Goal: Find specific page/section: Find specific page/section

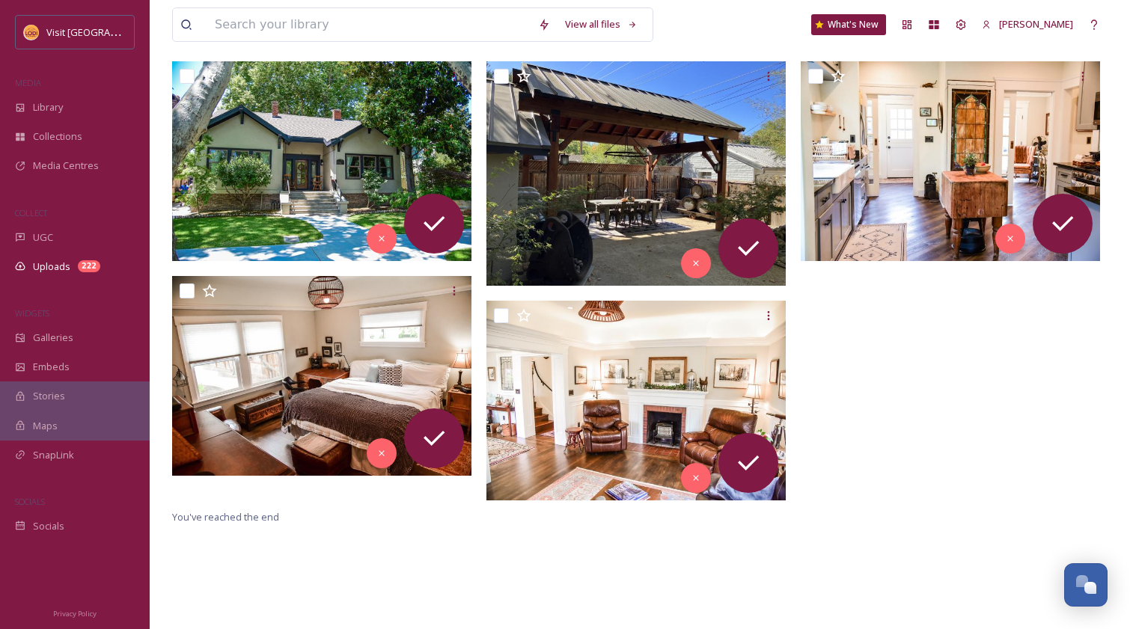
scroll to position [245, 0]
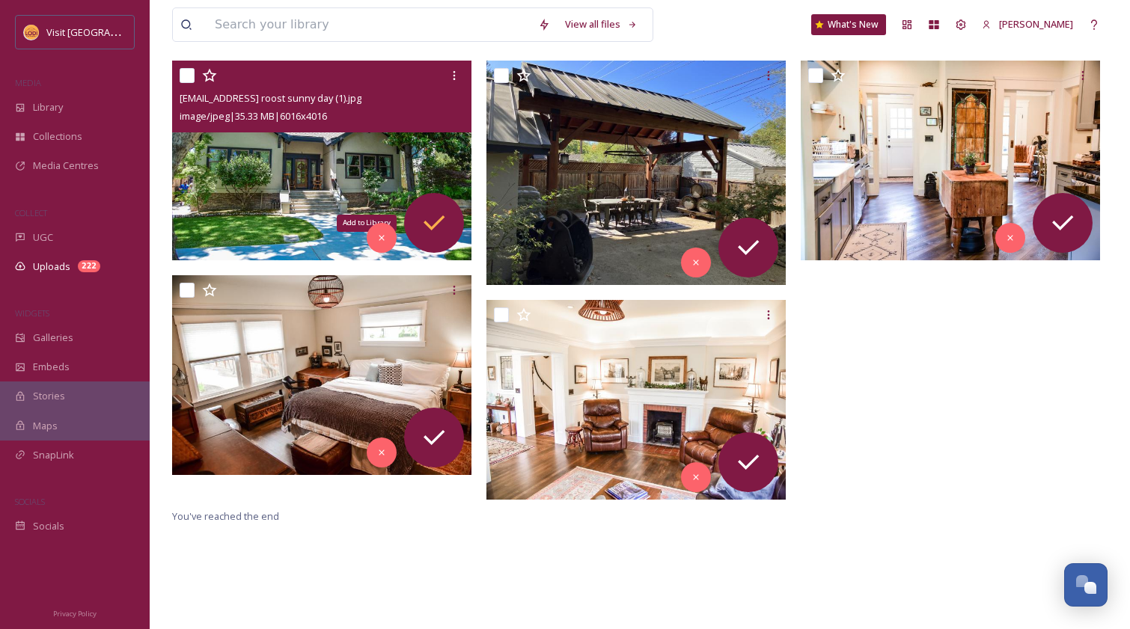
click at [433, 221] on icon at bounding box center [434, 223] width 30 height 30
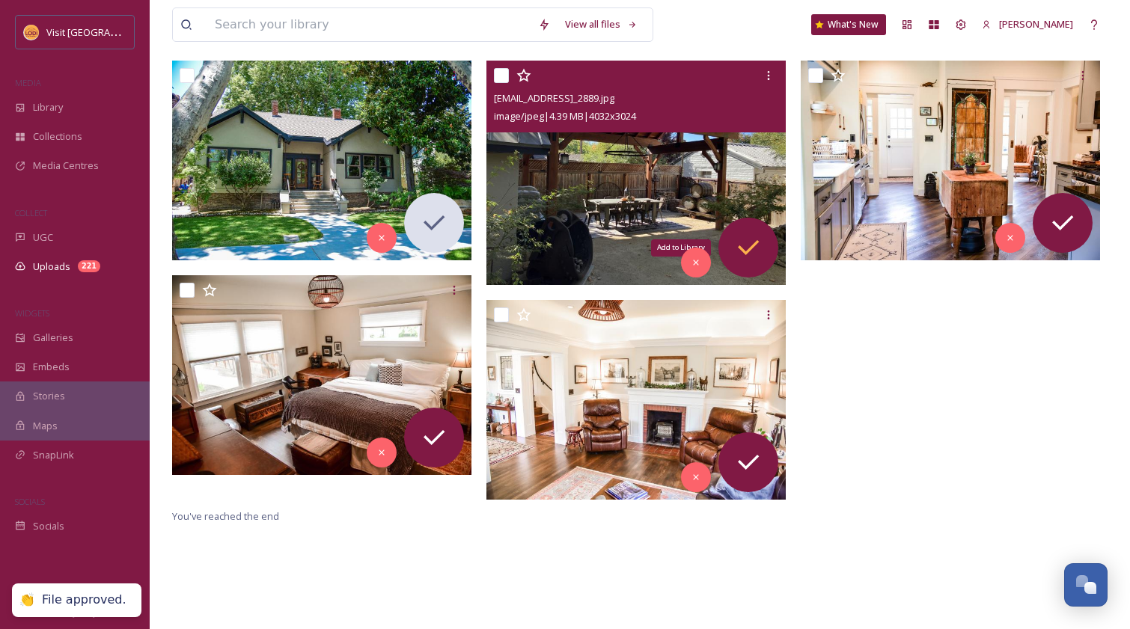
click at [743, 244] on icon at bounding box center [749, 248] width 30 height 30
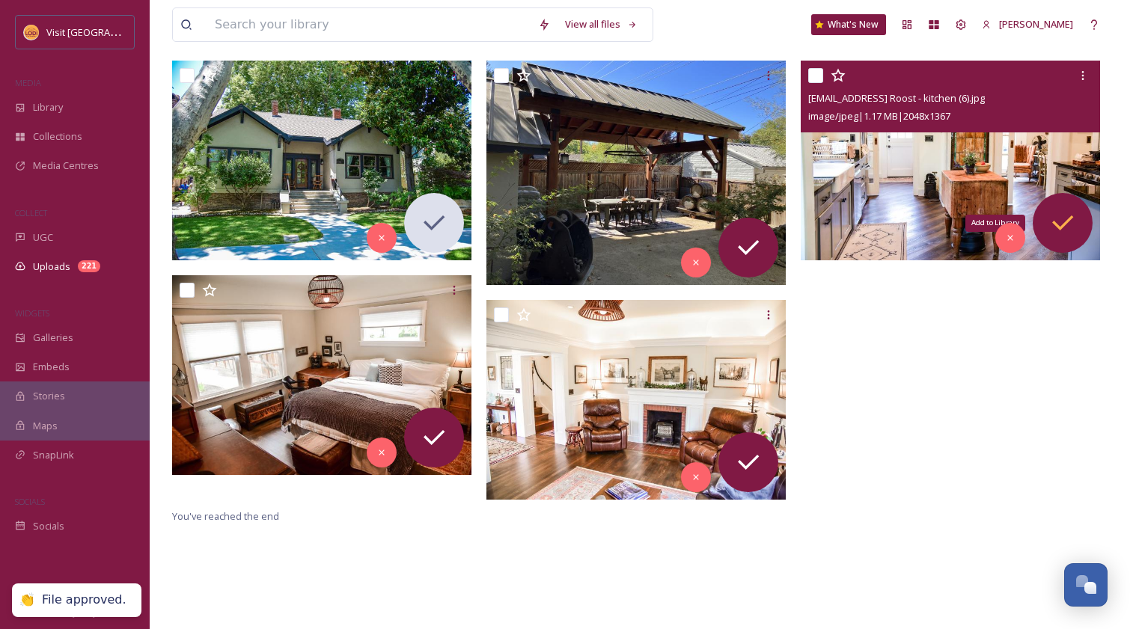
click at [1072, 216] on icon at bounding box center [1062, 223] width 21 height 15
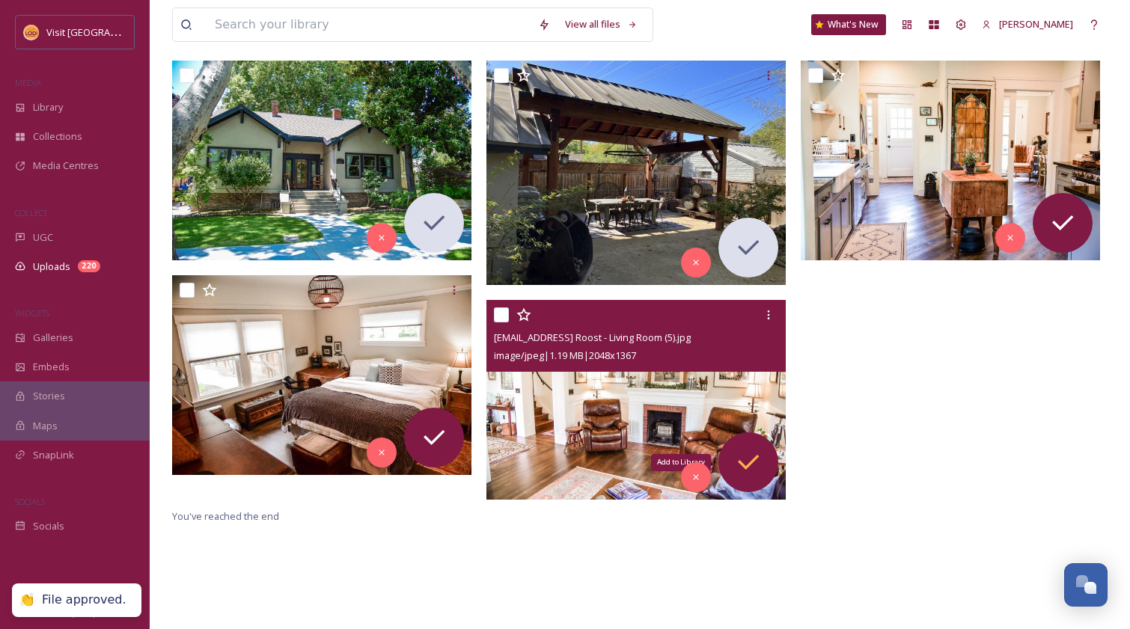
click at [750, 458] on icon at bounding box center [749, 463] width 30 height 30
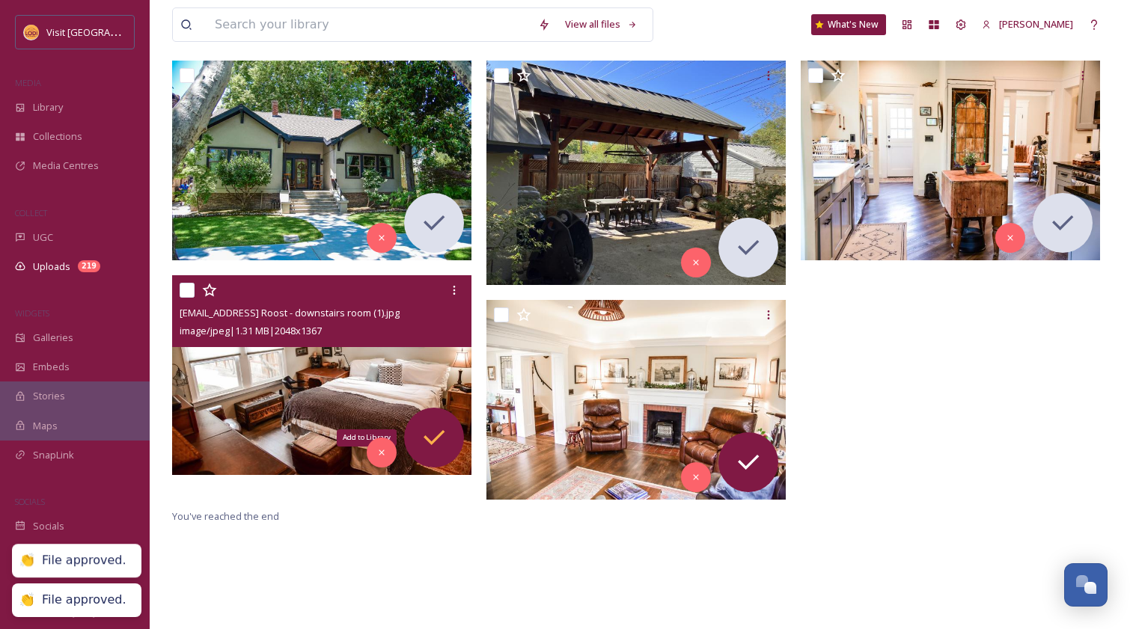
click at [430, 439] on icon at bounding box center [434, 438] width 30 height 30
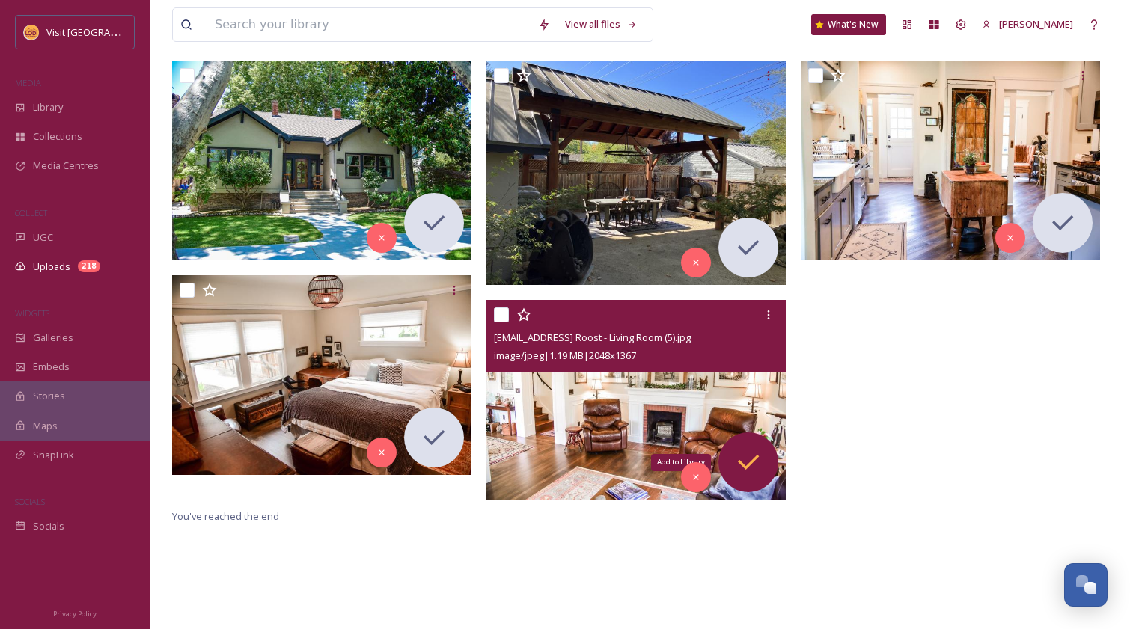
click at [745, 463] on icon at bounding box center [749, 463] width 30 height 30
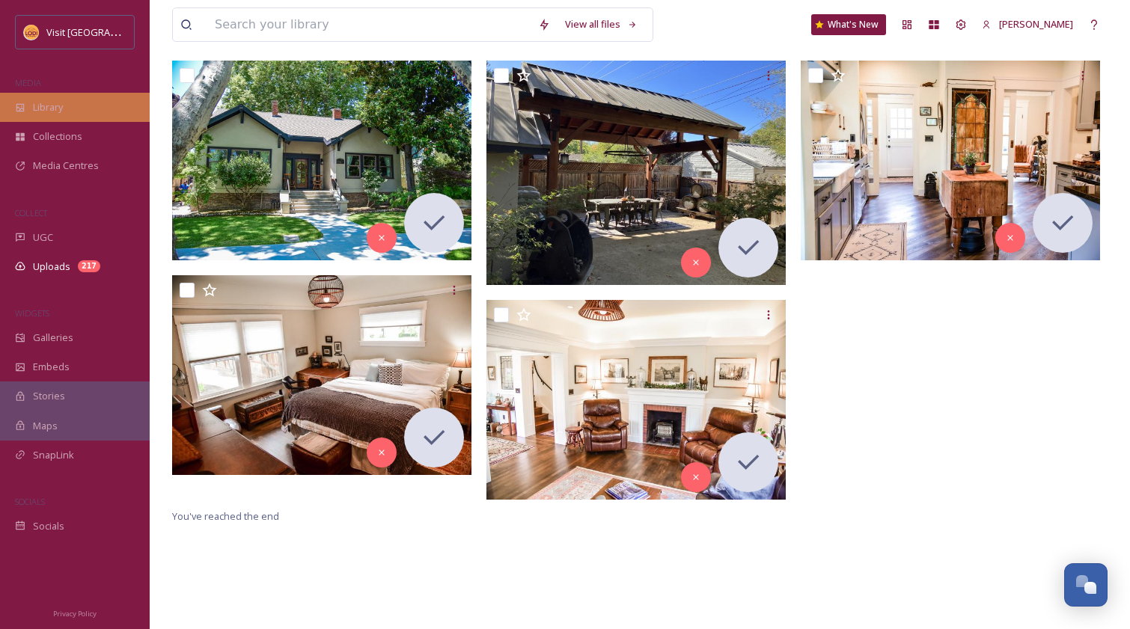
click at [56, 104] on span "Library" at bounding box center [48, 107] width 30 height 14
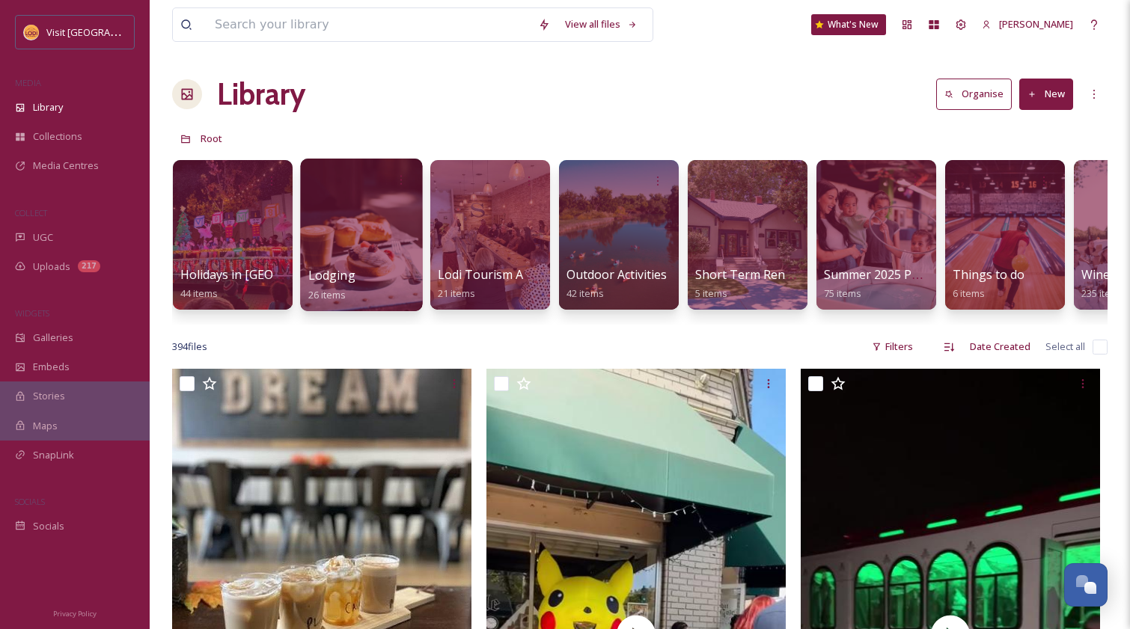
scroll to position [0, 664]
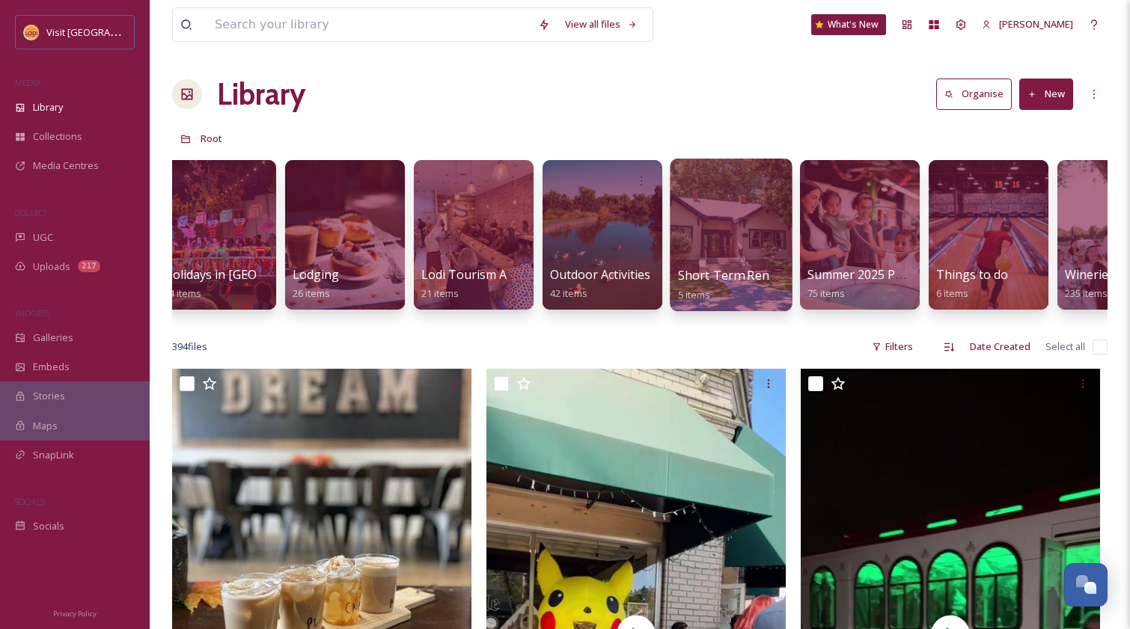
click at [733, 251] on div at bounding box center [731, 235] width 122 height 153
